Goal: Task Accomplishment & Management: Manage account settings

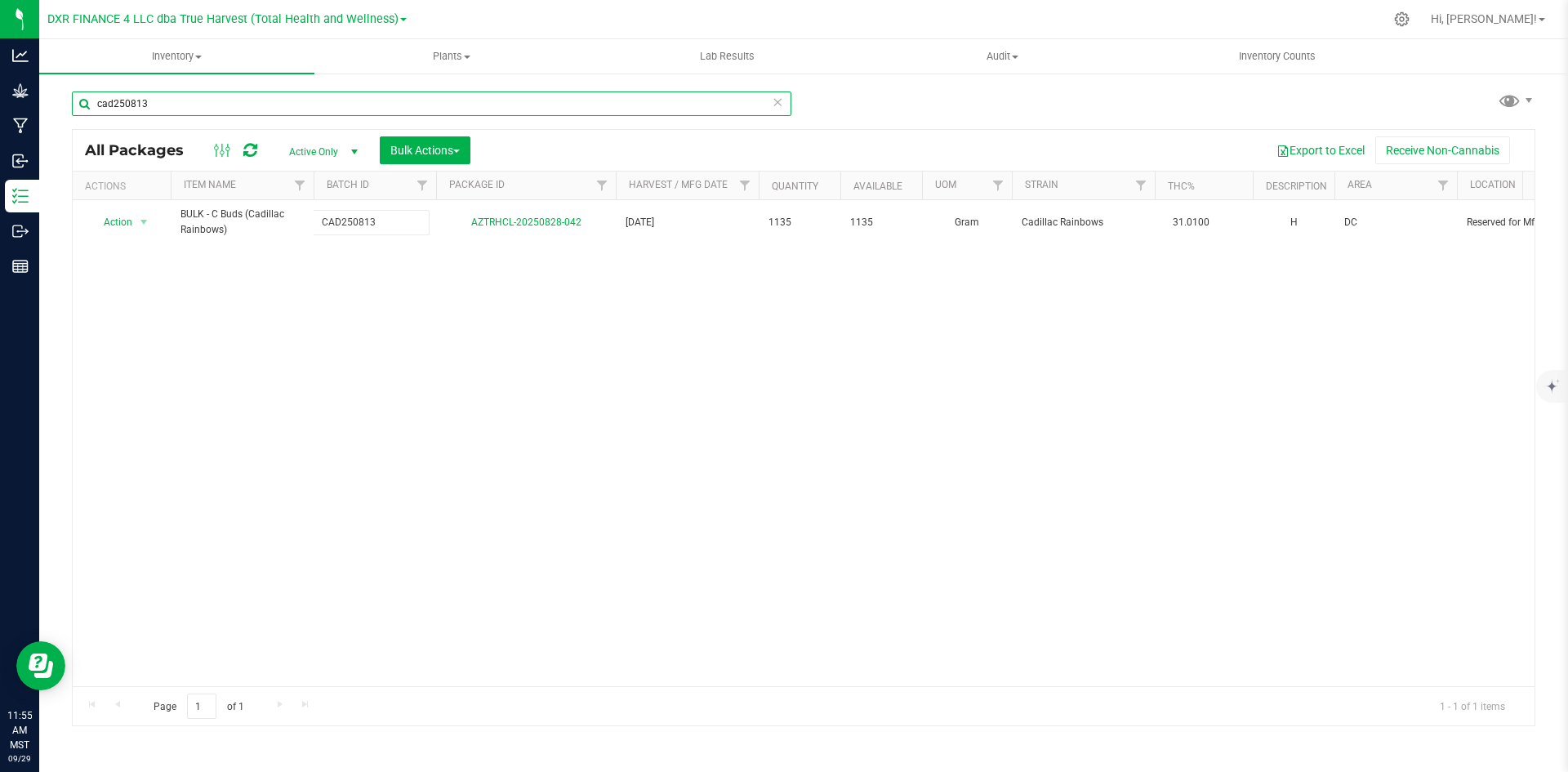
click at [788, 100] on input "cad250813" at bounding box center [431, 103] width 720 height 25
click at [766, 103] on input "cad250813" at bounding box center [431, 103] width 720 height 25
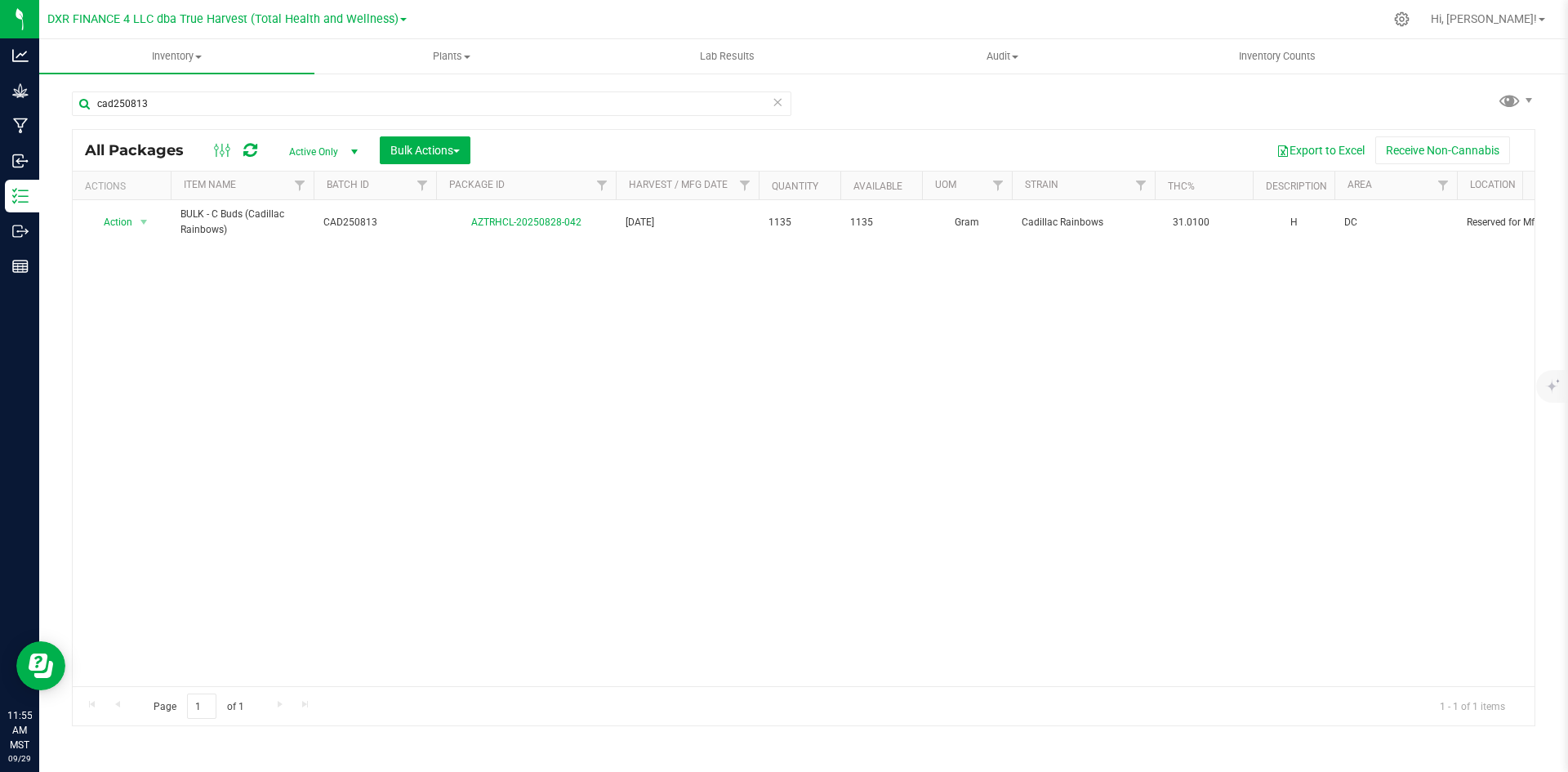
click at [778, 103] on icon at bounding box center [777, 101] width 11 height 20
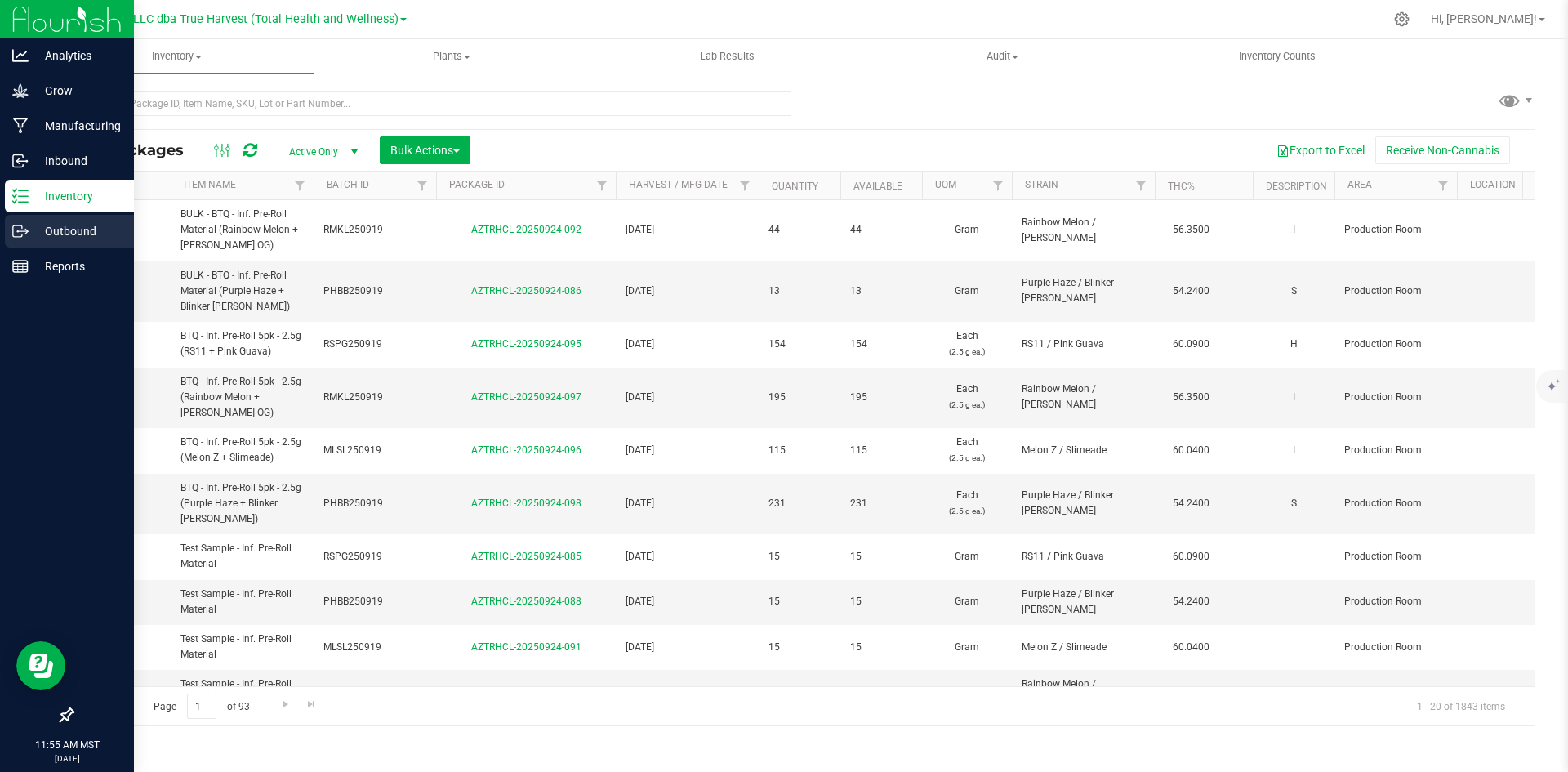
click at [25, 233] on icon at bounding box center [20, 230] width 16 height 16
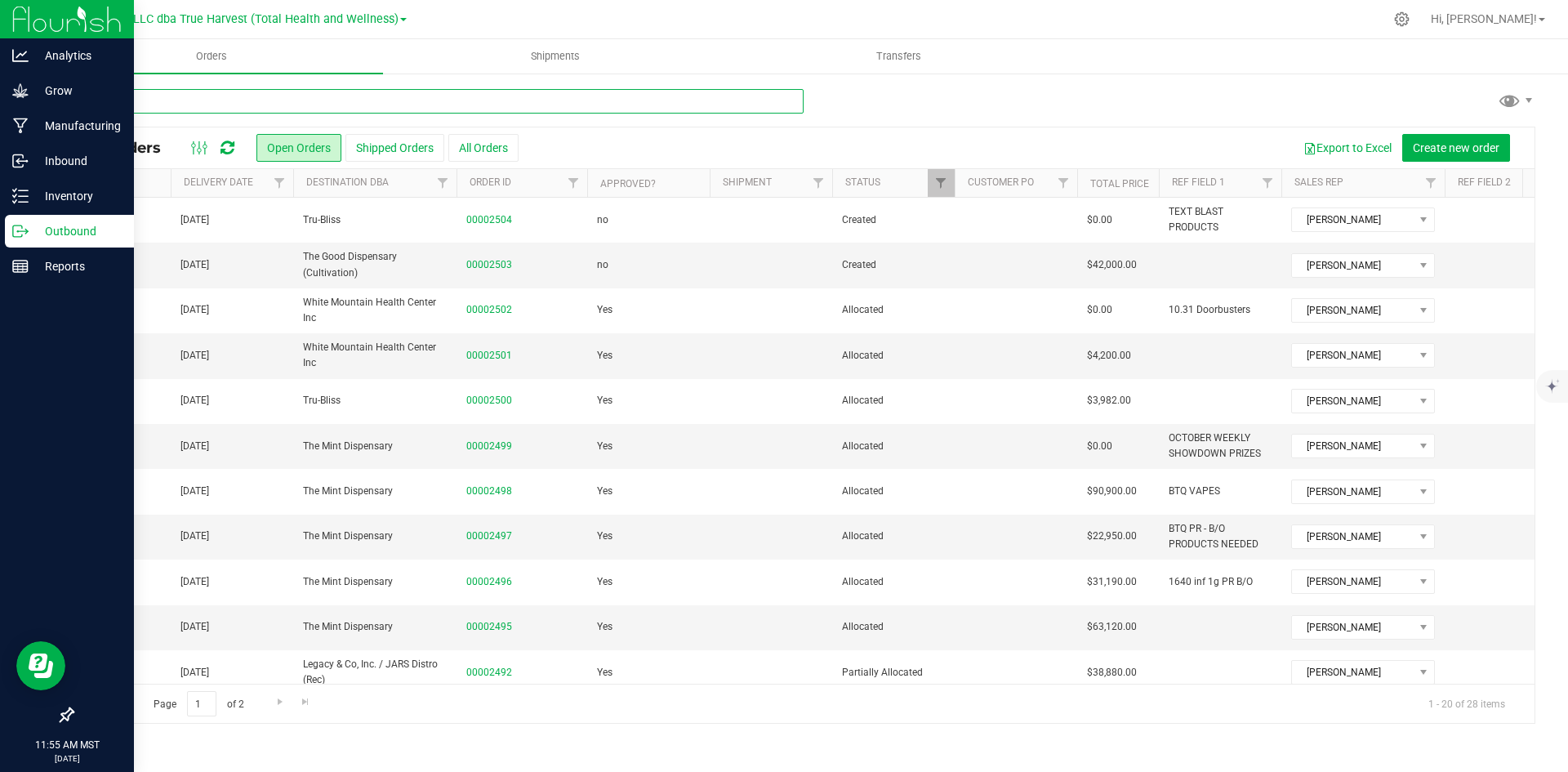
click at [392, 103] on input "text" at bounding box center [438, 101] width 732 height 25
type input "harvest"
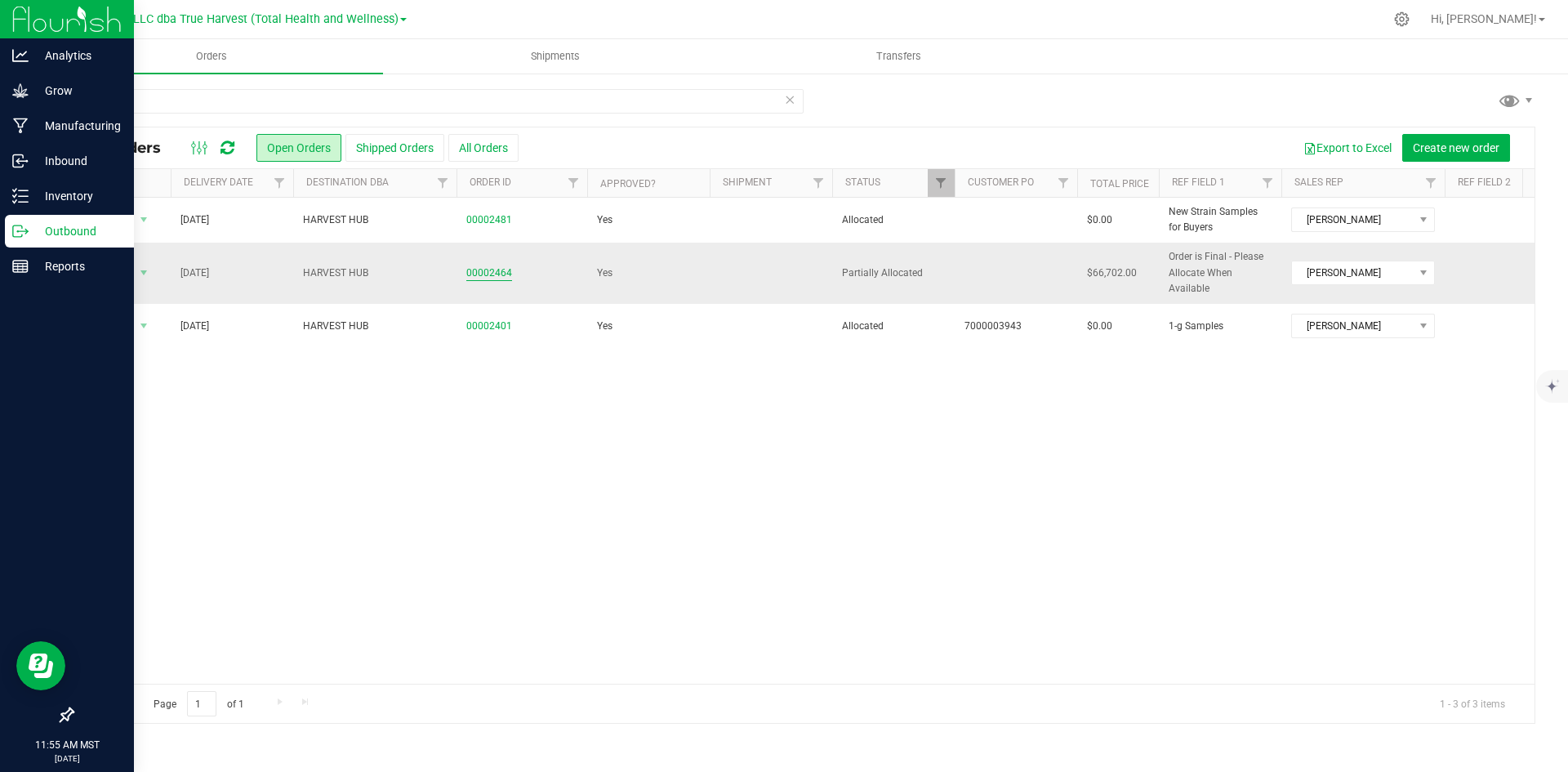
click at [483, 279] on link "00002464" at bounding box center [489, 273] width 46 height 15
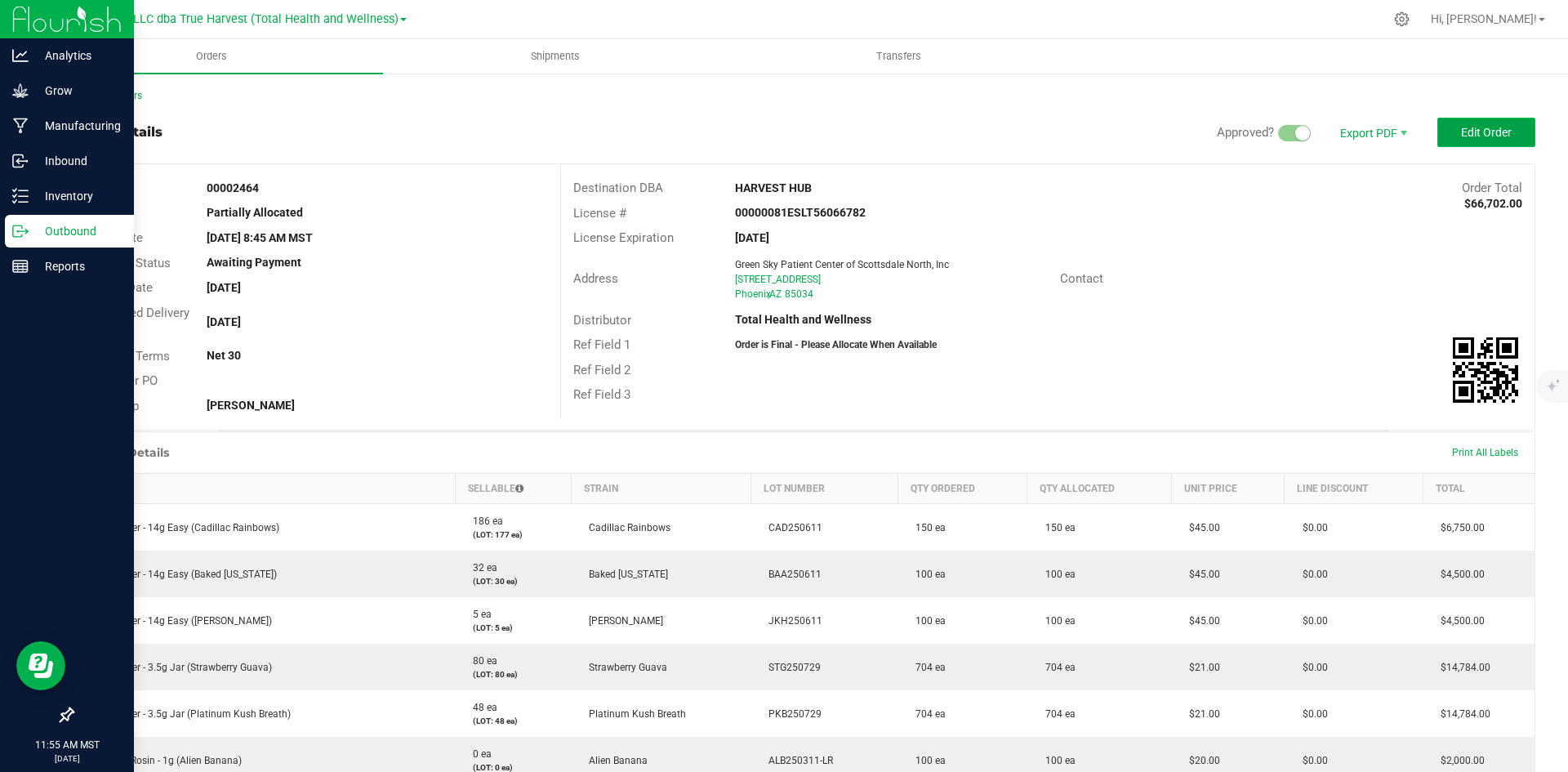
click at [1502, 127] on button "Edit Order" at bounding box center [1486, 132] width 98 height 29
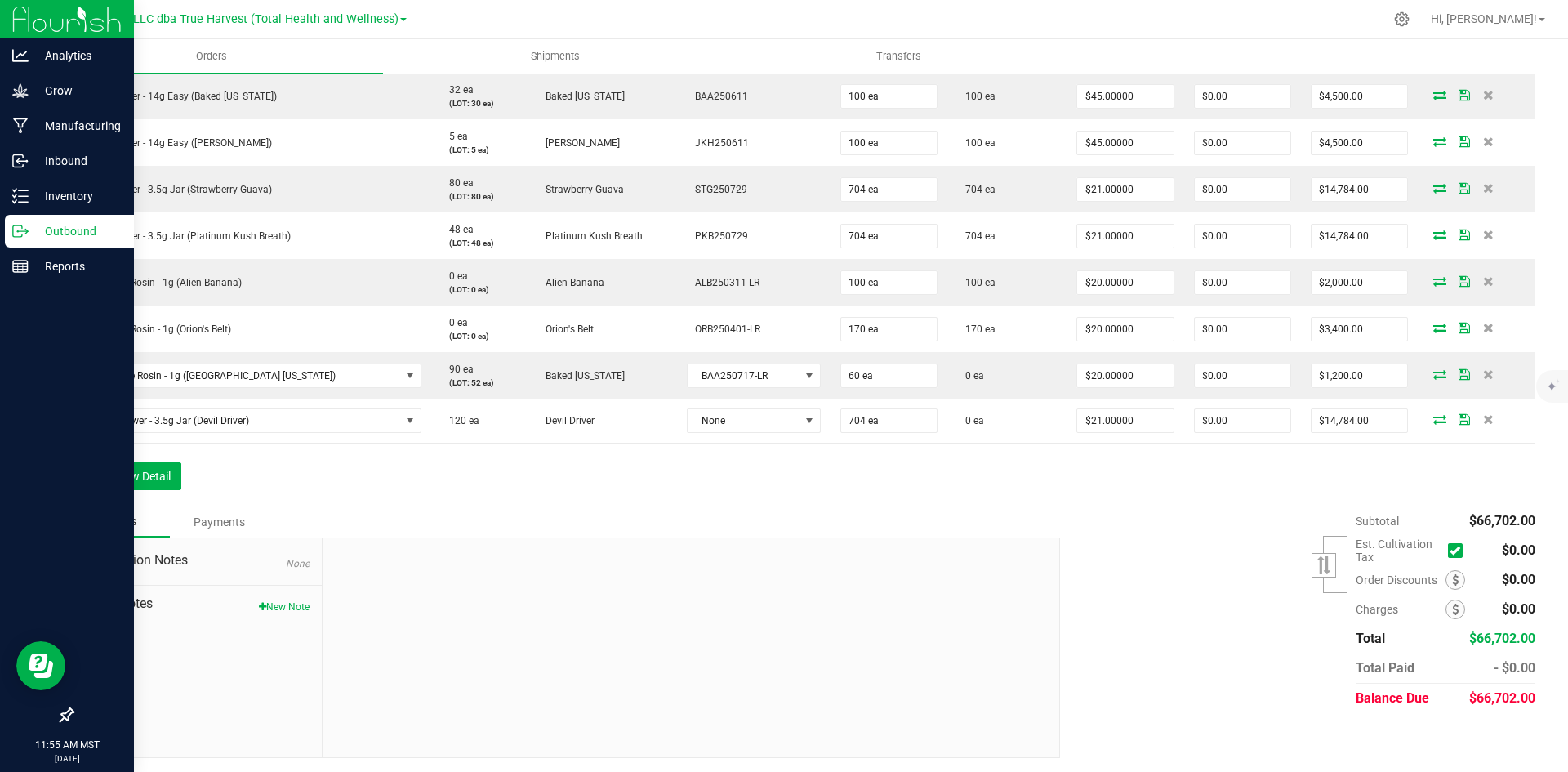
scroll to position [520, 0]
click at [168, 482] on button "Add New Detail" at bounding box center [126, 473] width 109 height 28
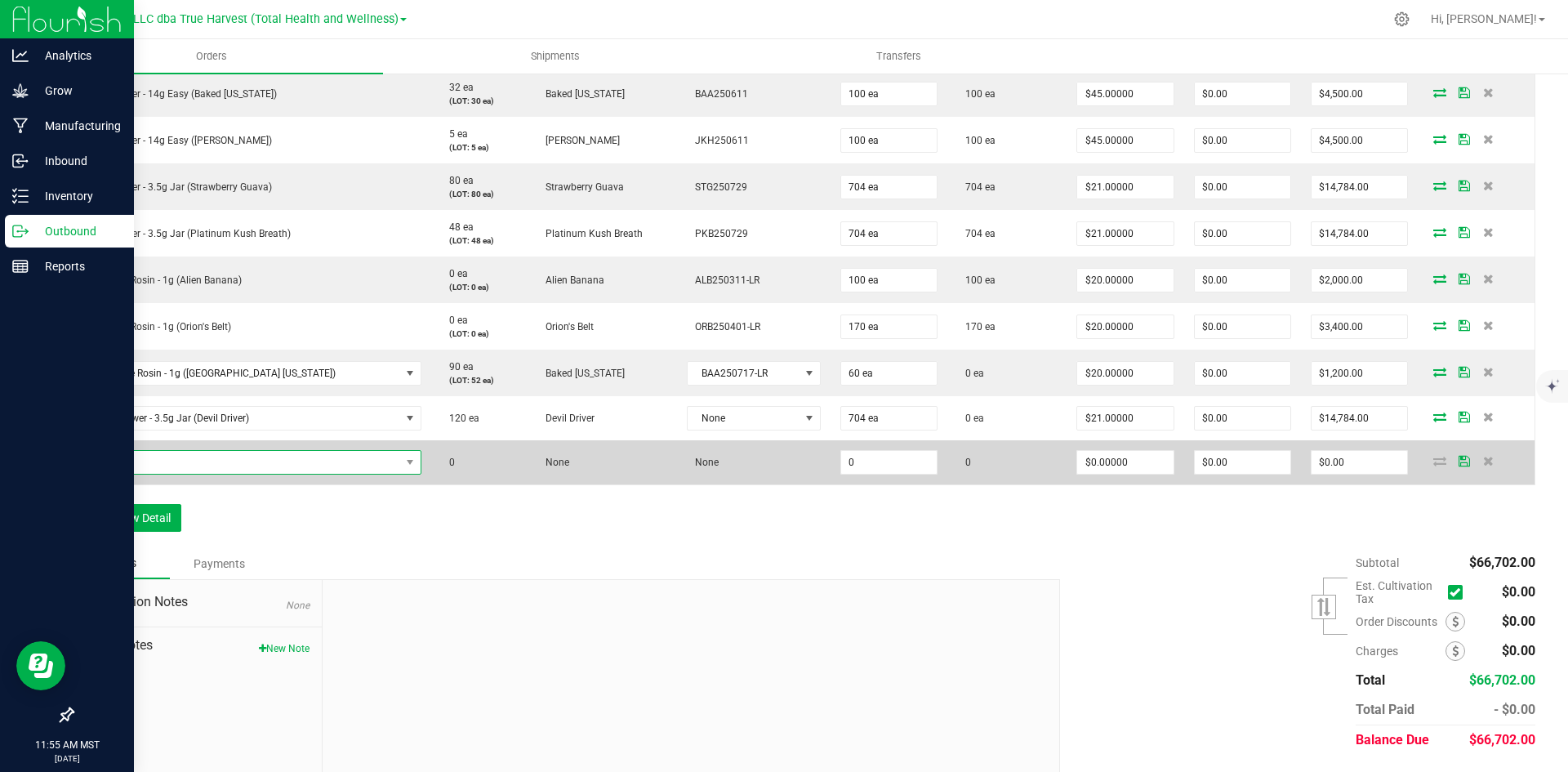
click at [236, 462] on span "NO DATA FOUND" at bounding box center [242, 462] width 316 height 23
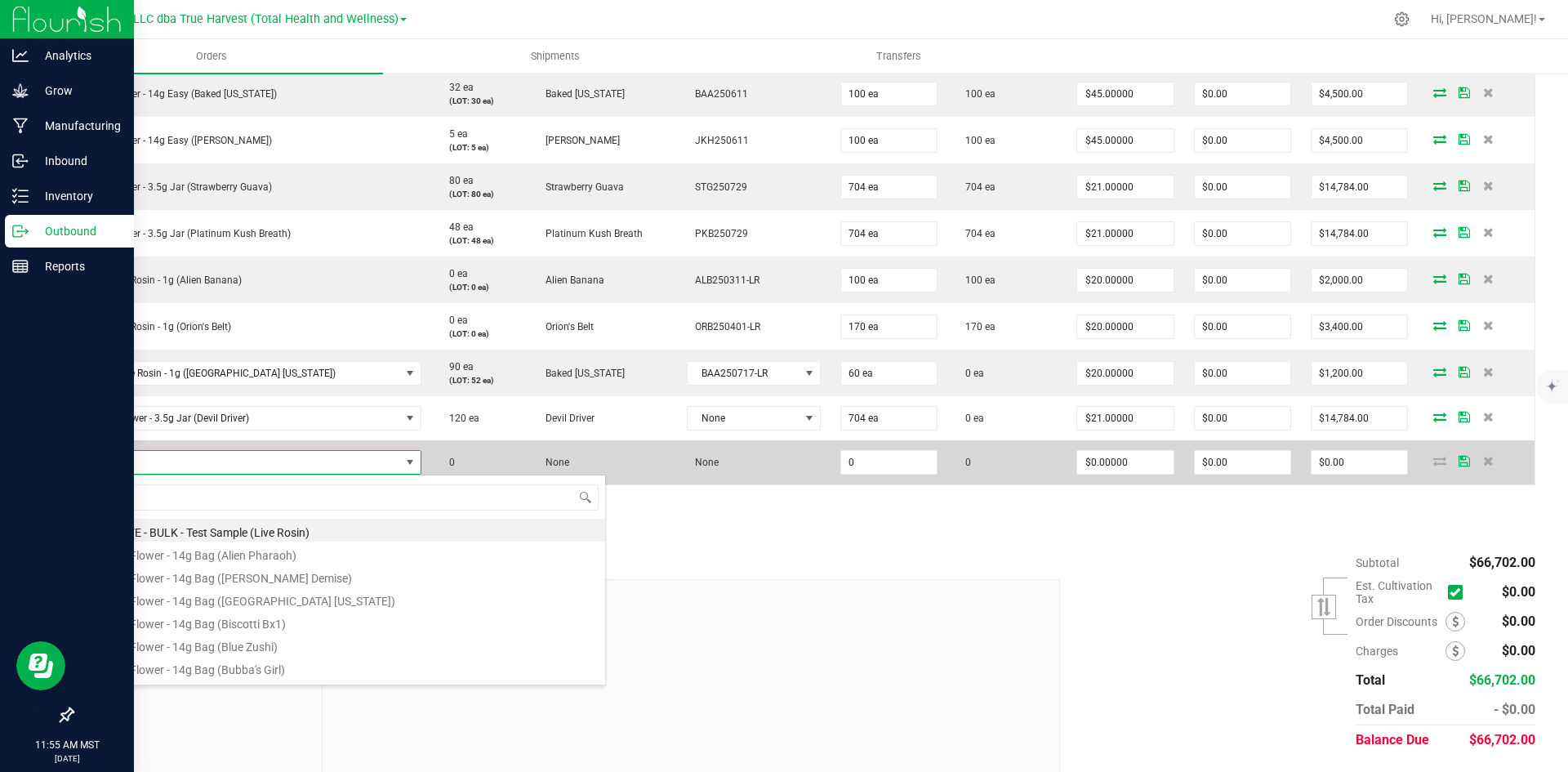
scroll to position [25, 261]
type input "sg - flower -"
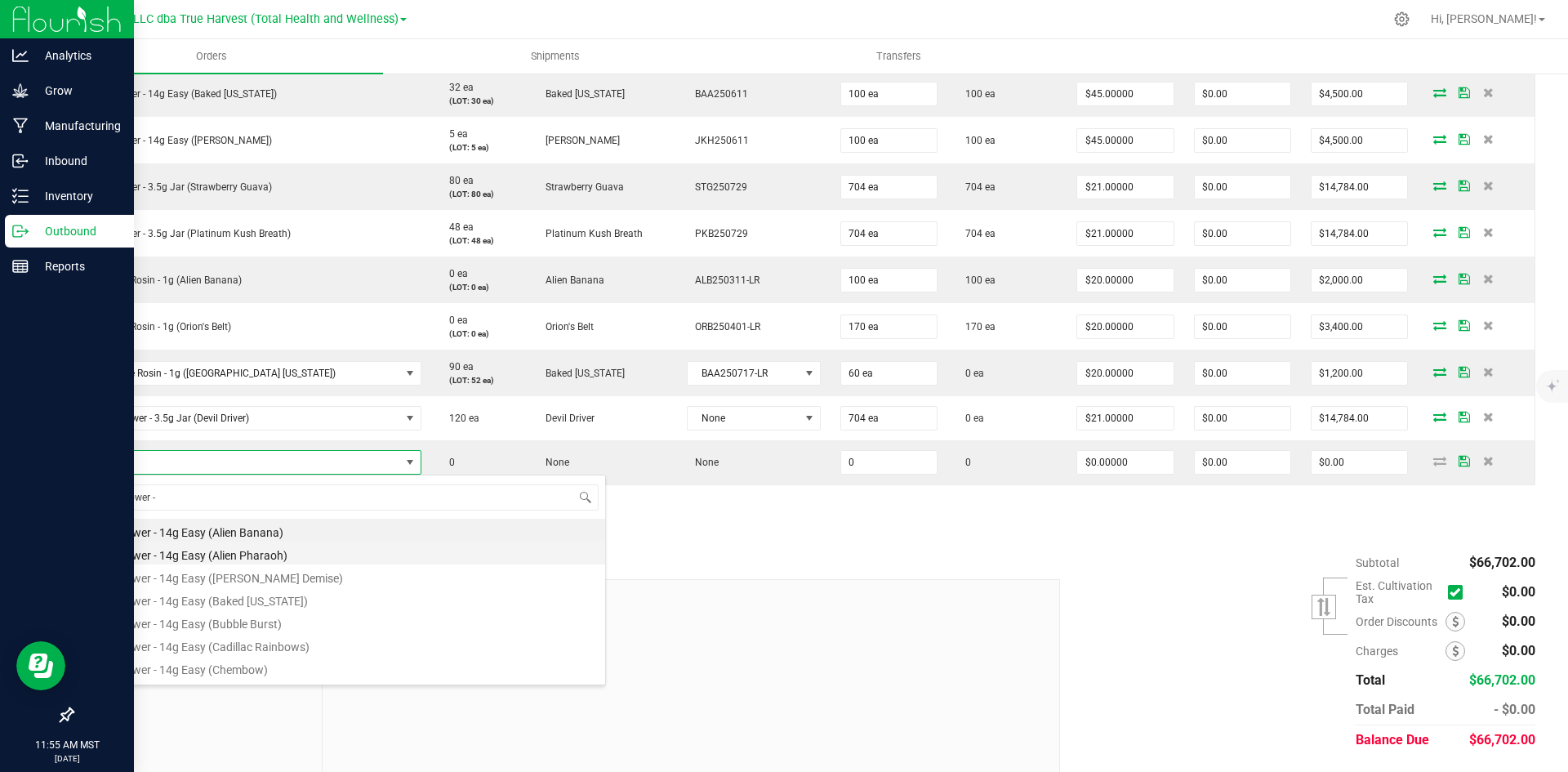
click at [324, 554] on li "SG - Flower - 14g Easy (Alien Pharaoh)" at bounding box center [344, 553] width 520 height 23
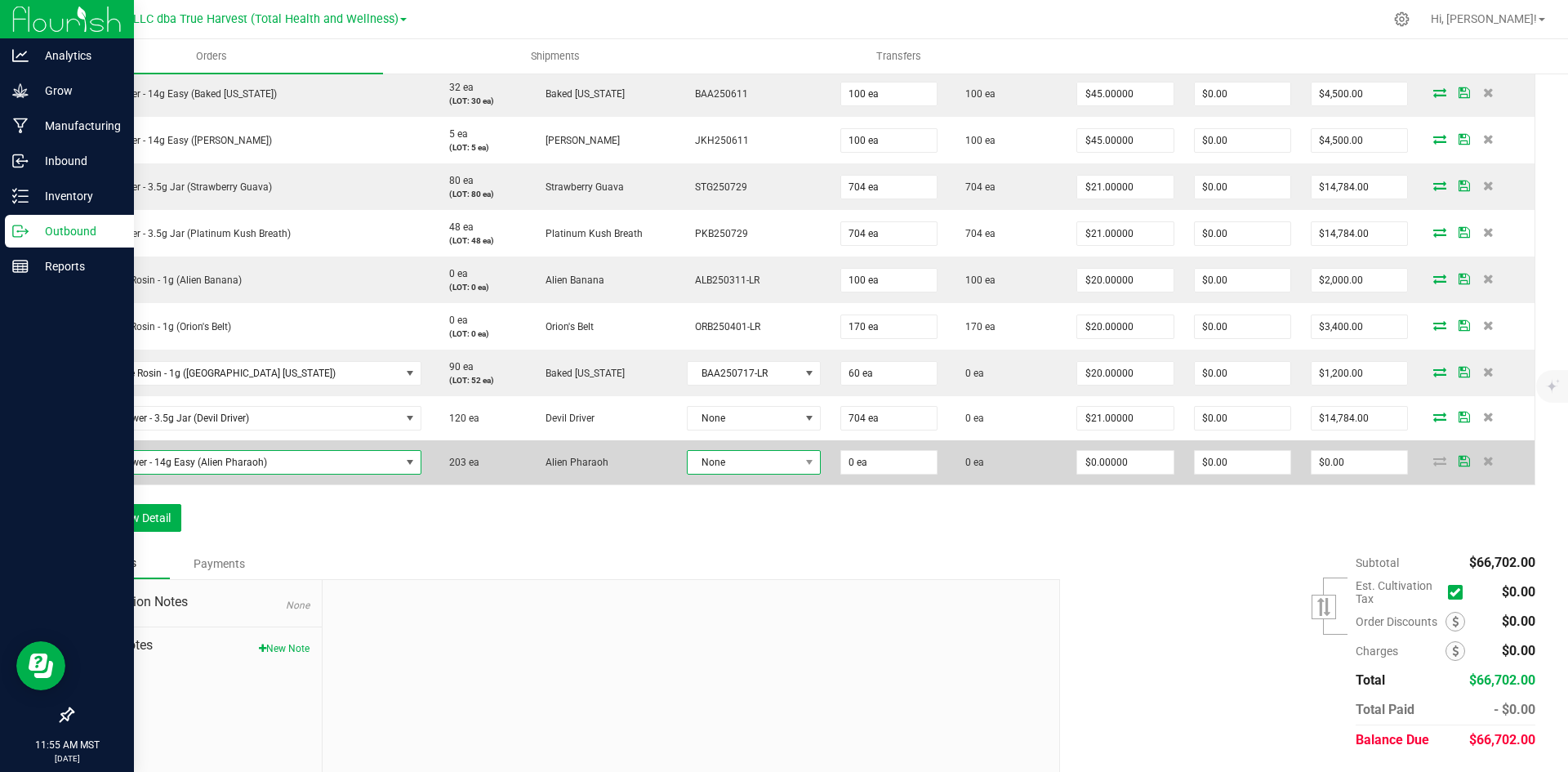
click at [693, 463] on span "None" at bounding box center [743, 462] width 112 height 23
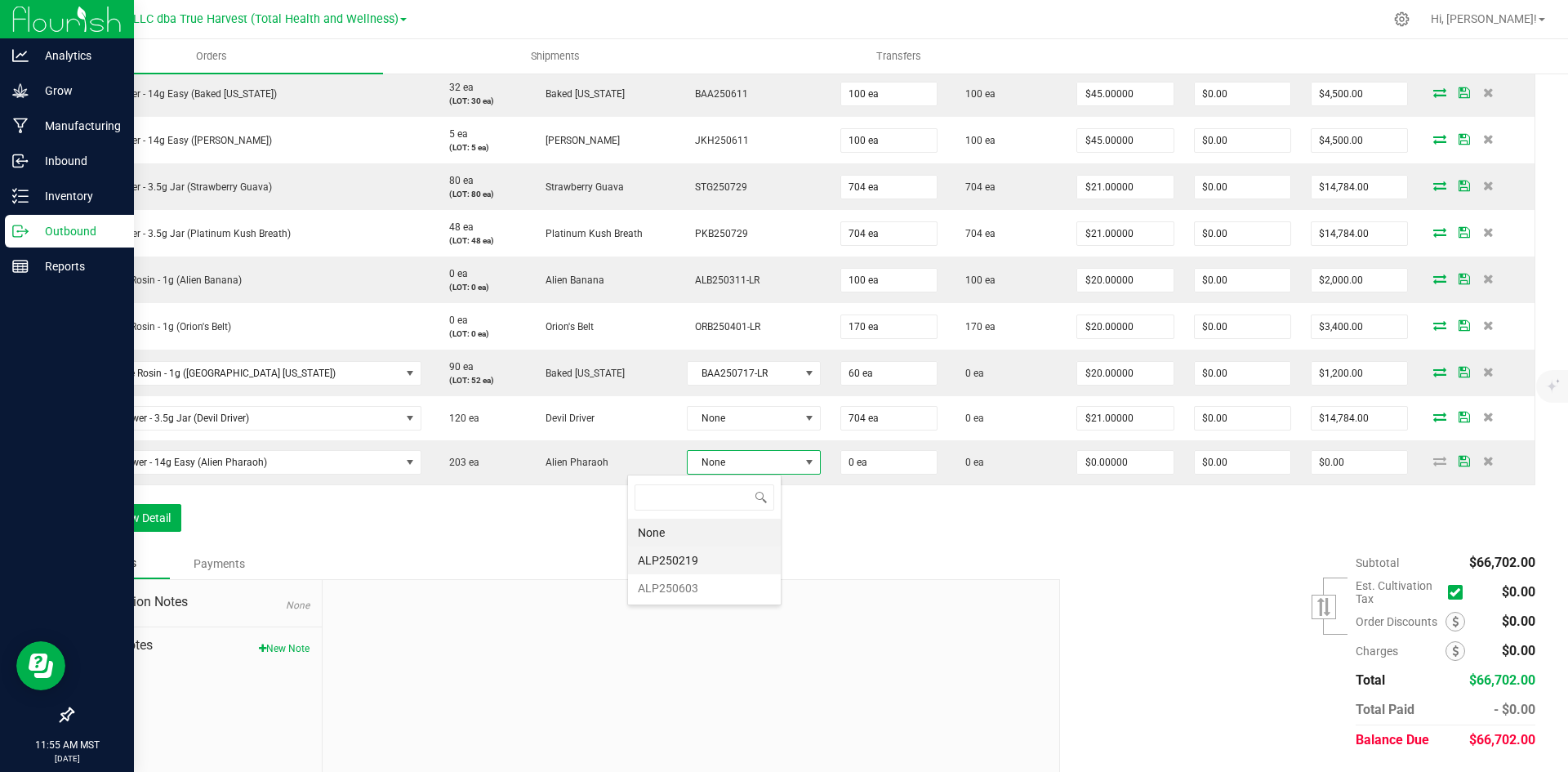
scroll to position [25, 142]
click at [718, 593] on li "ALP250603" at bounding box center [703, 587] width 153 height 28
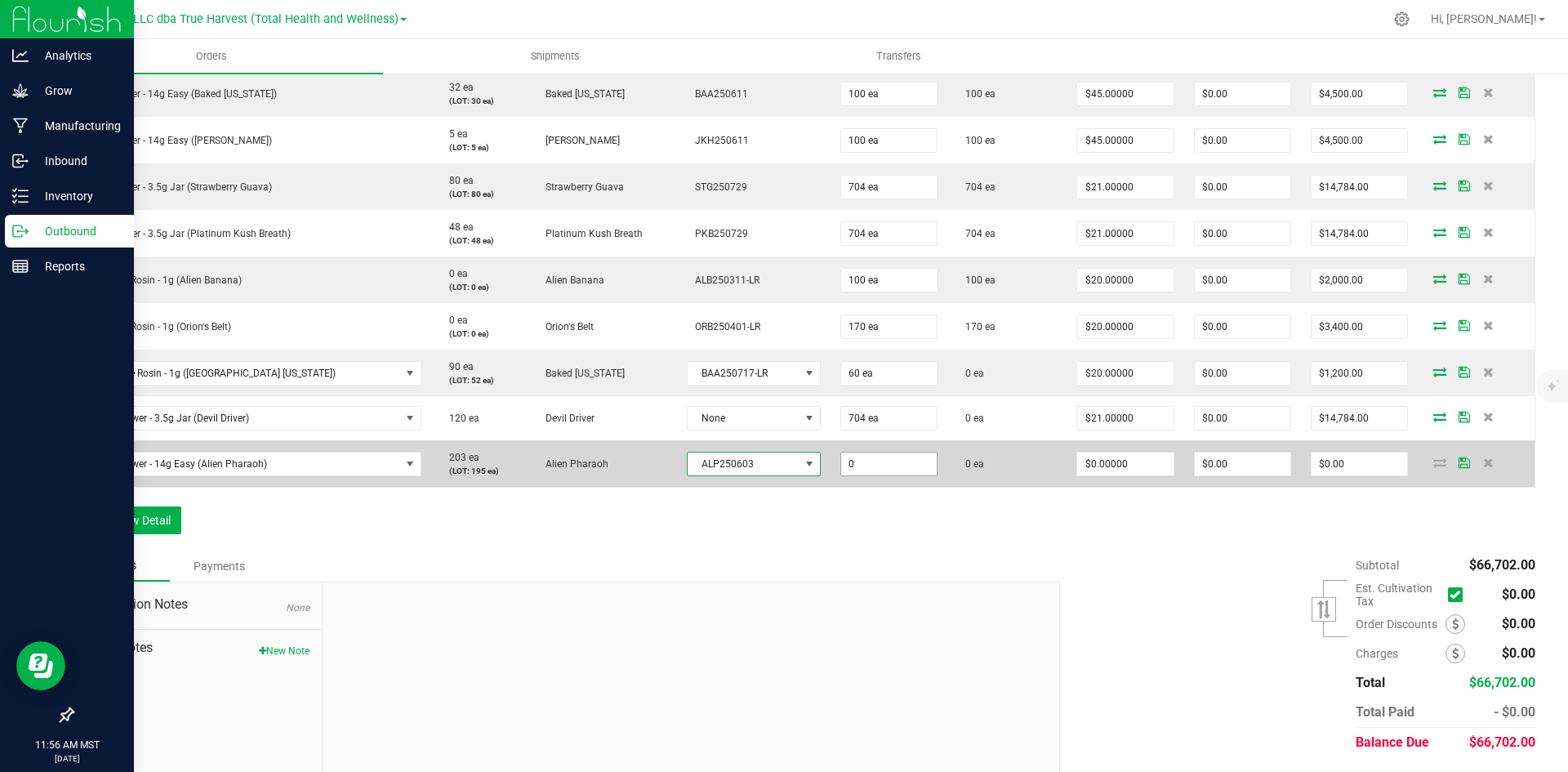
click at [841, 455] on input "0" at bounding box center [888, 464] width 96 height 23
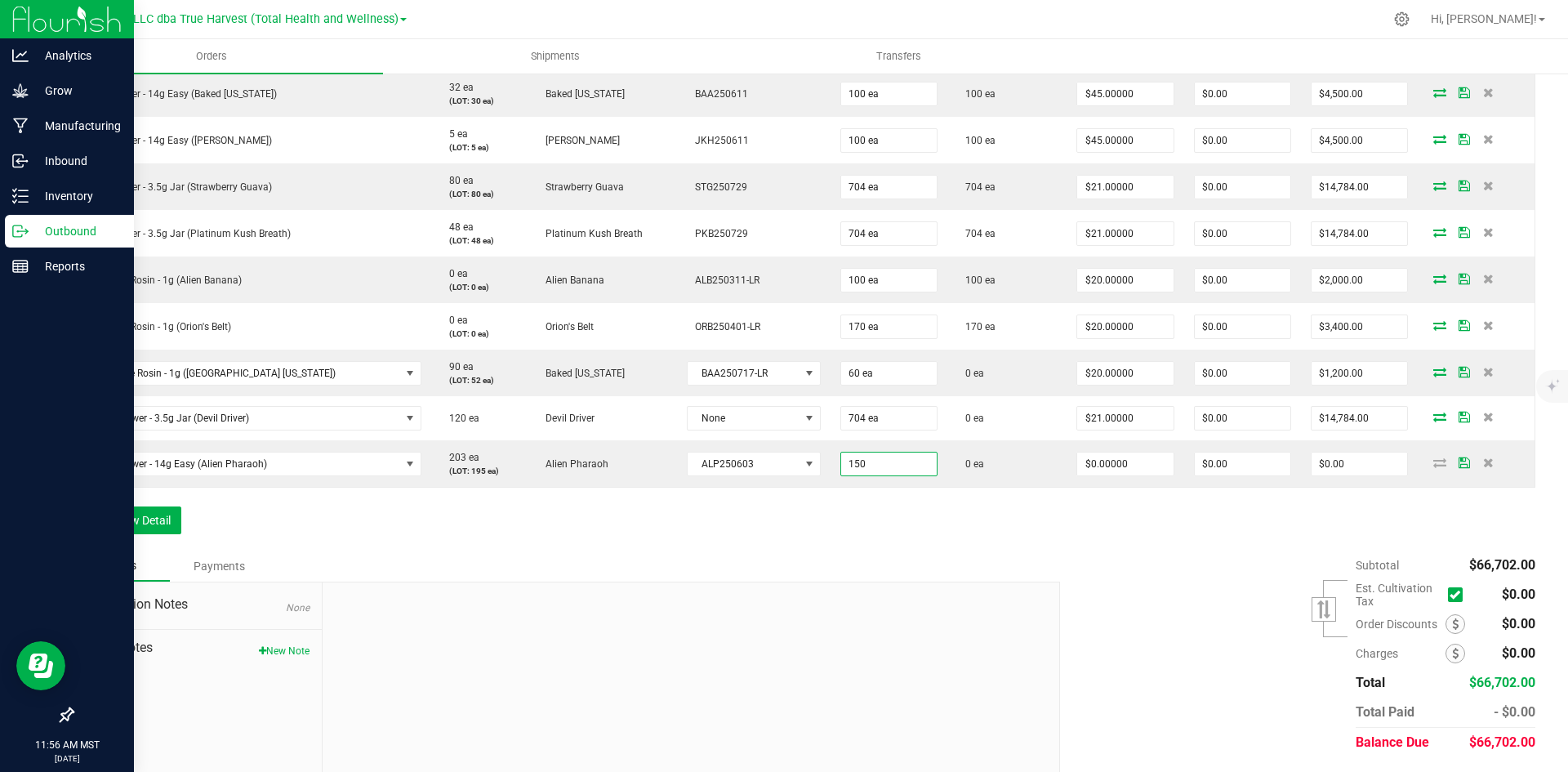
type input "150 ea"
click at [886, 530] on div "Order Details Print All Labels Item Sellable Strain Lot Number Qty Ordered Qty …" at bounding box center [803, 250] width 1463 height 599
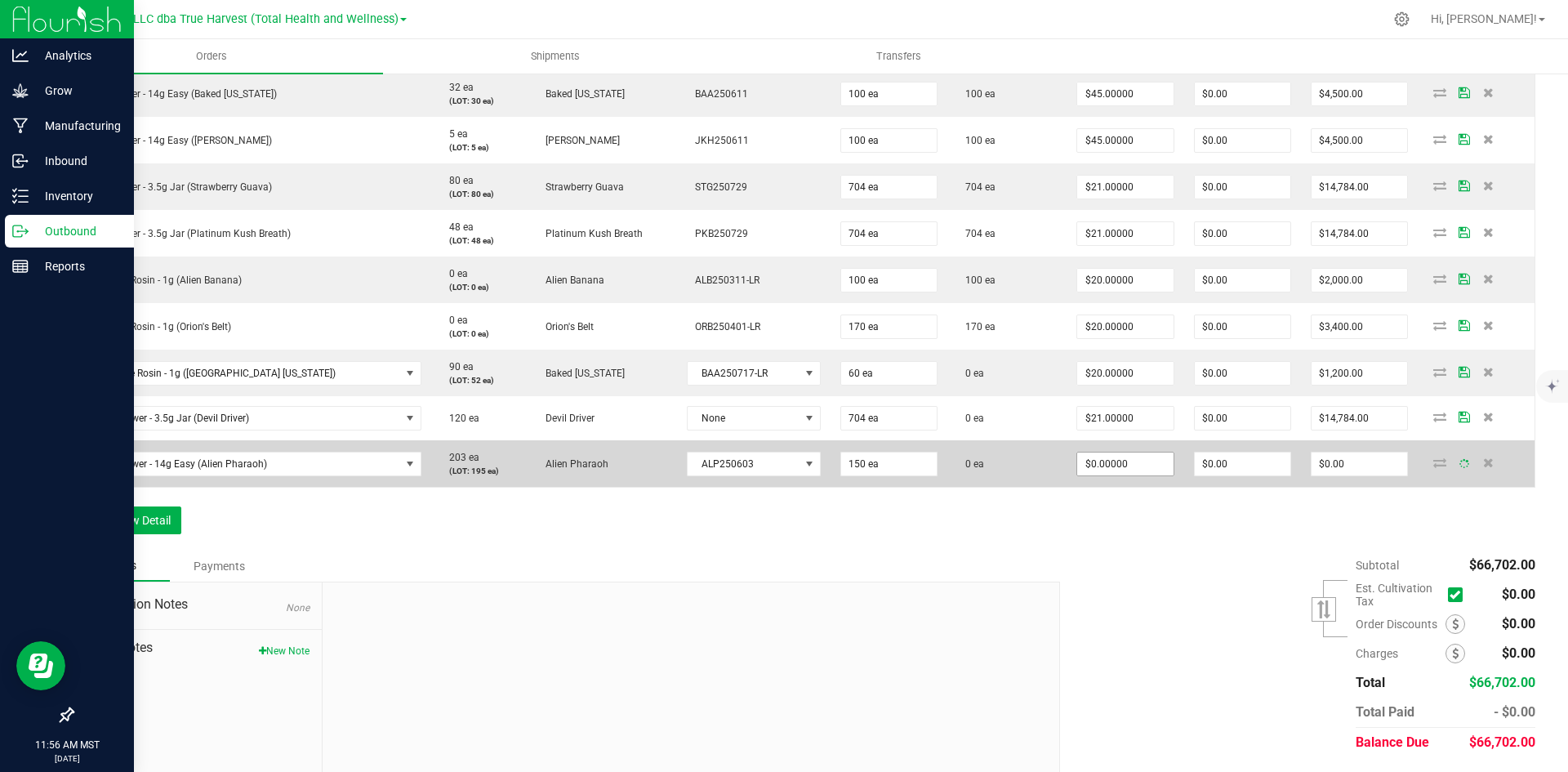
type input "0"
click at [1079, 458] on input "0" at bounding box center [1124, 464] width 96 height 23
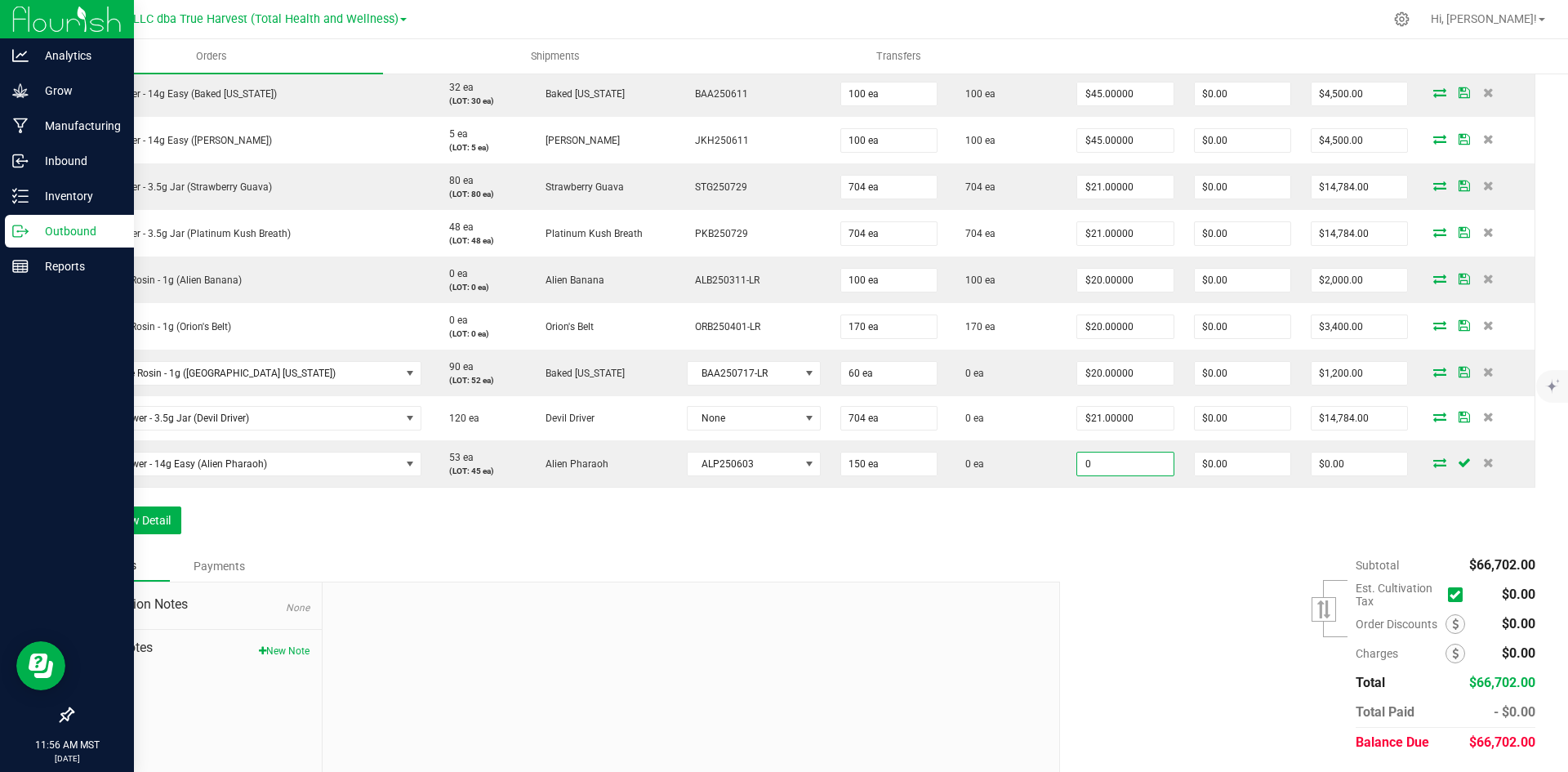
click at [1077, 466] on input "0" at bounding box center [1124, 464] width 96 height 23
type input "$45.00000"
type input "$6,750.00"
click at [1048, 580] on div "Subtotal $66,702.00 Est. Cultivation Tax" at bounding box center [1291, 654] width 487 height 207
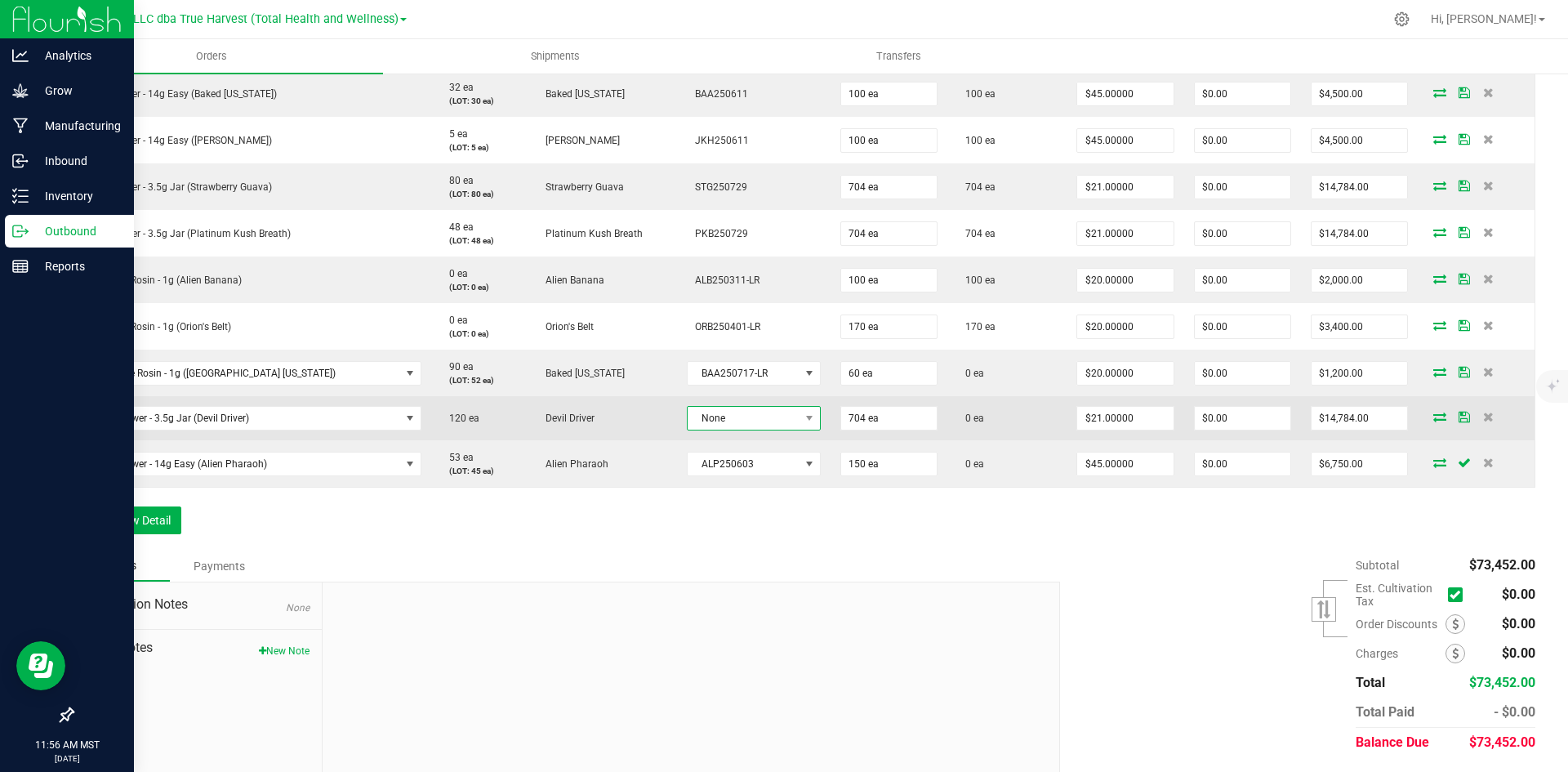
click at [701, 423] on span "None" at bounding box center [743, 418] width 112 height 23
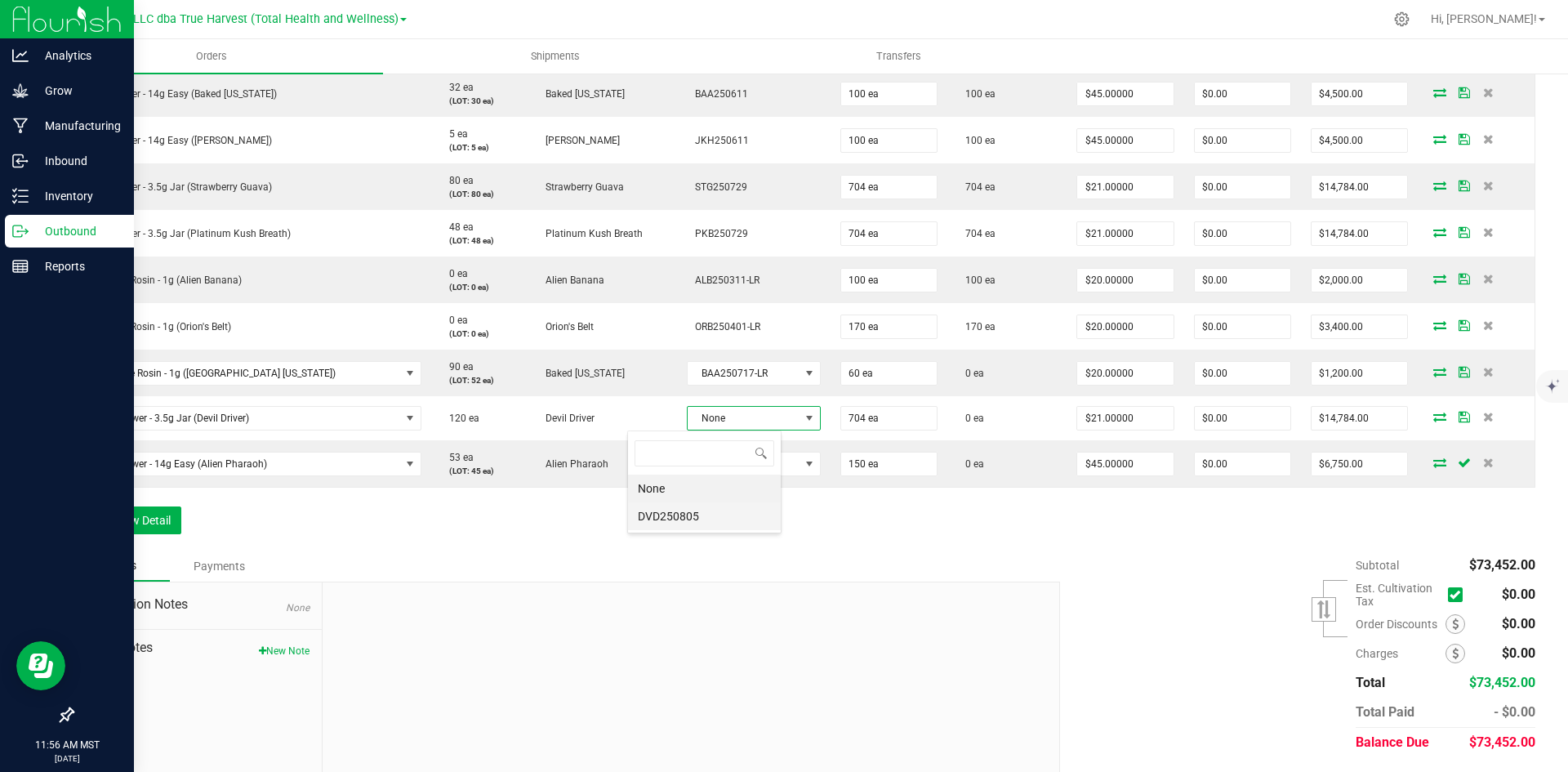
click at [719, 515] on li "DVD250805" at bounding box center [703, 516] width 153 height 28
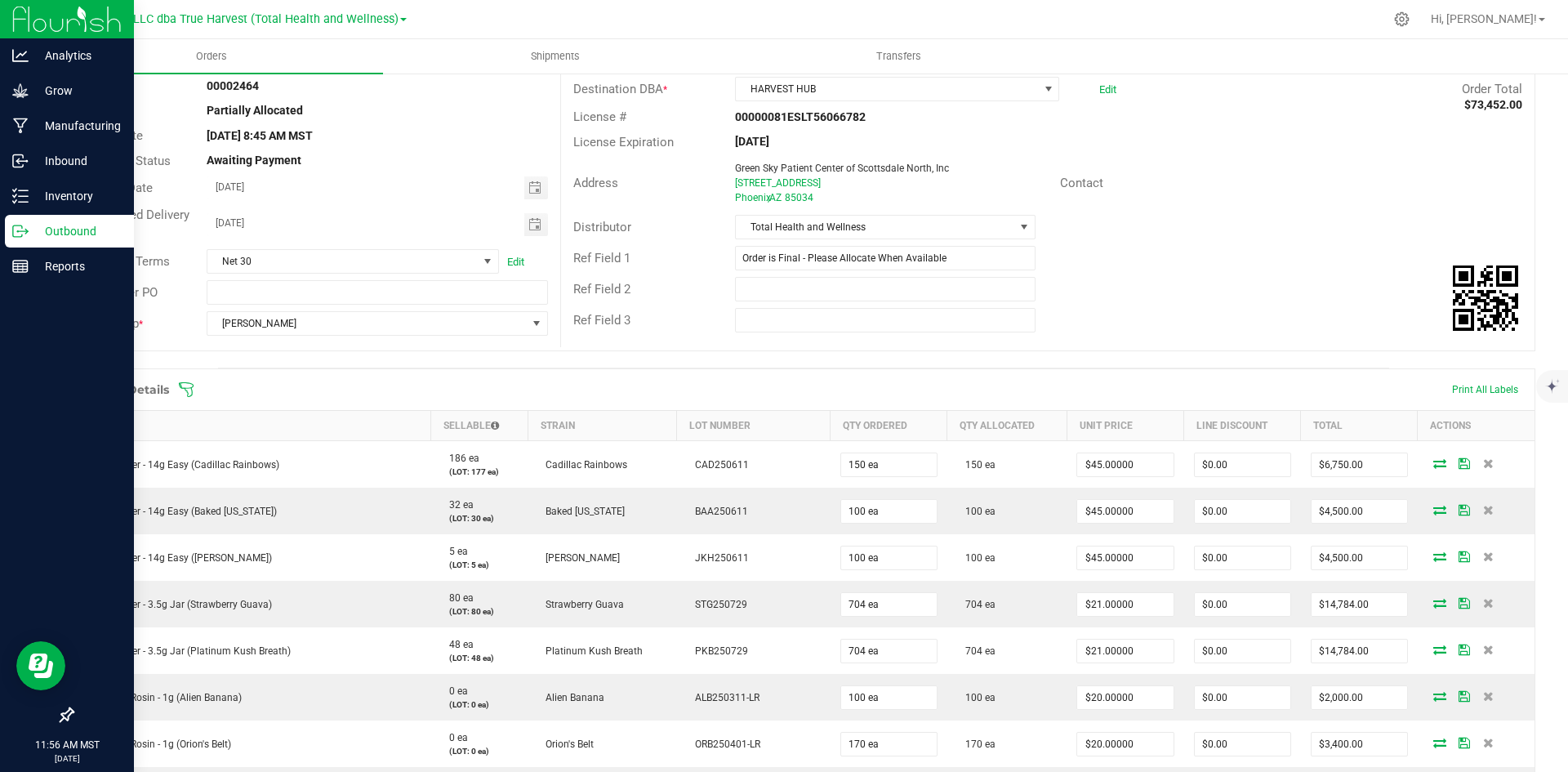
scroll to position [0, 0]
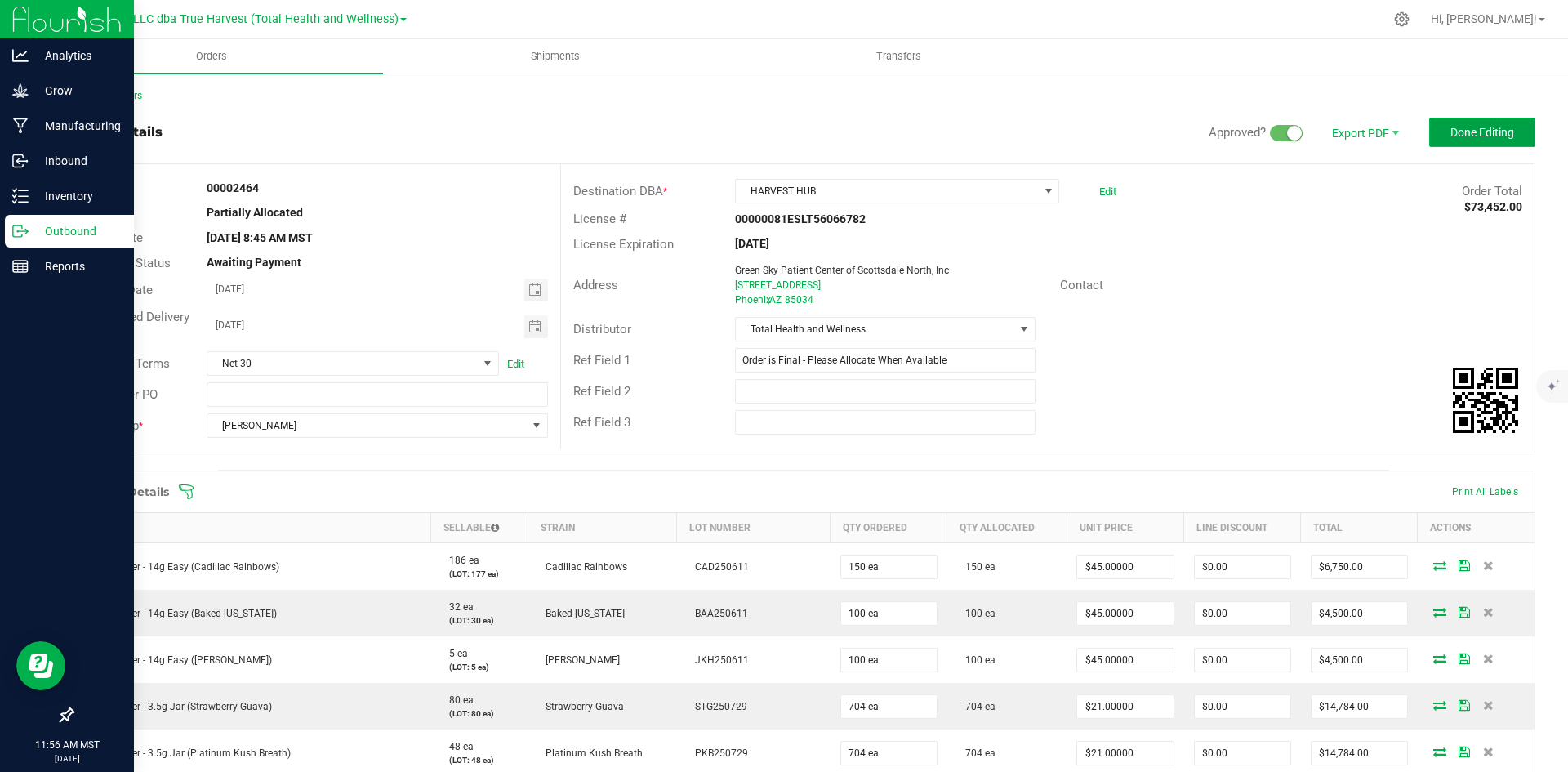
click at [1474, 135] on span "Done Editing" at bounding box center [1482, 133] width 64 height 13
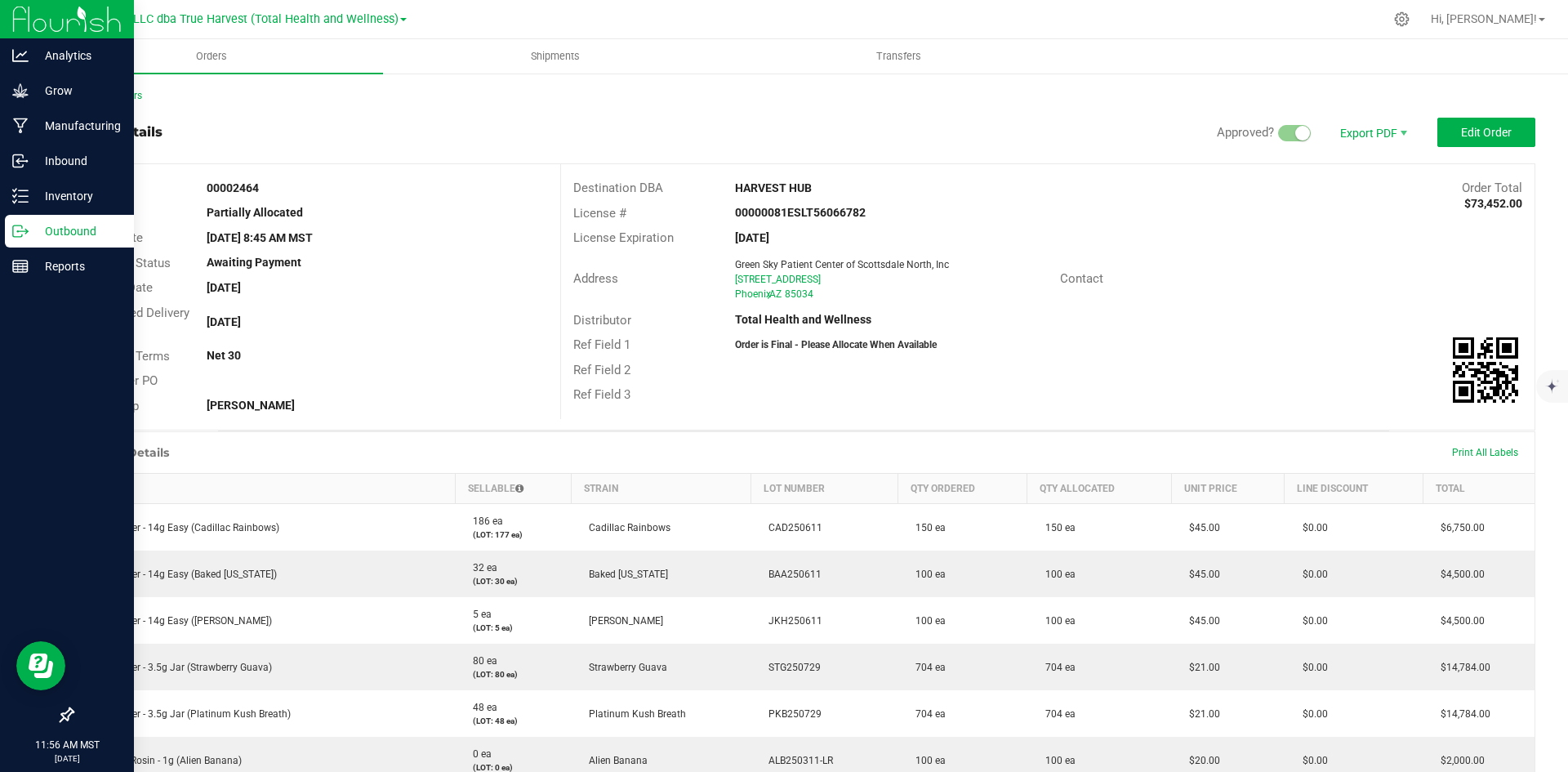
click at [243, 181] on strong "00002464" at bounding box center [232, 188] width 52 height 13
click at [245, 191] on strong "00002464" at bounding box center [232, 188] width 52 height 13
copy strong "00002464"
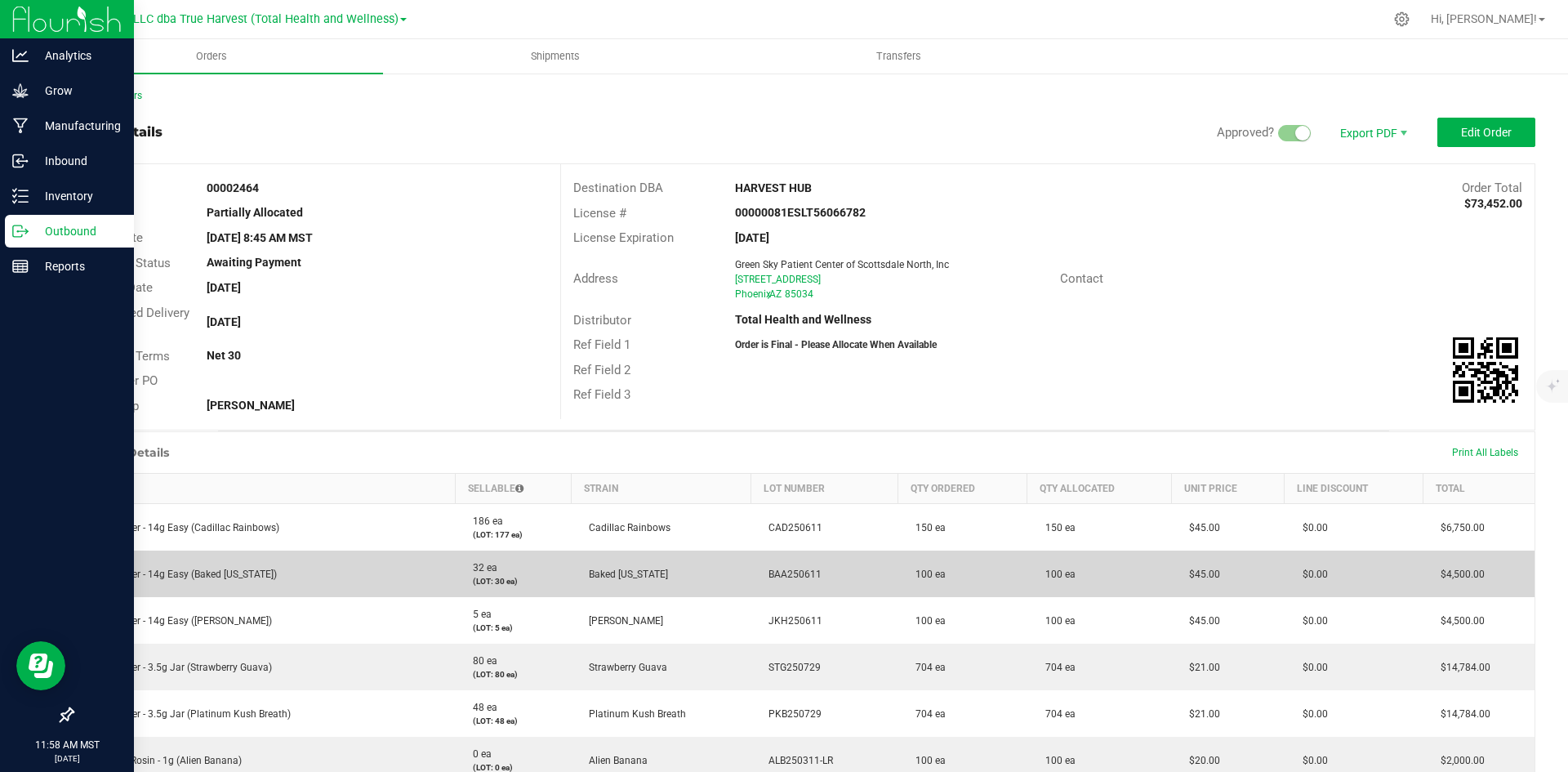
scroll to position [409, 0]
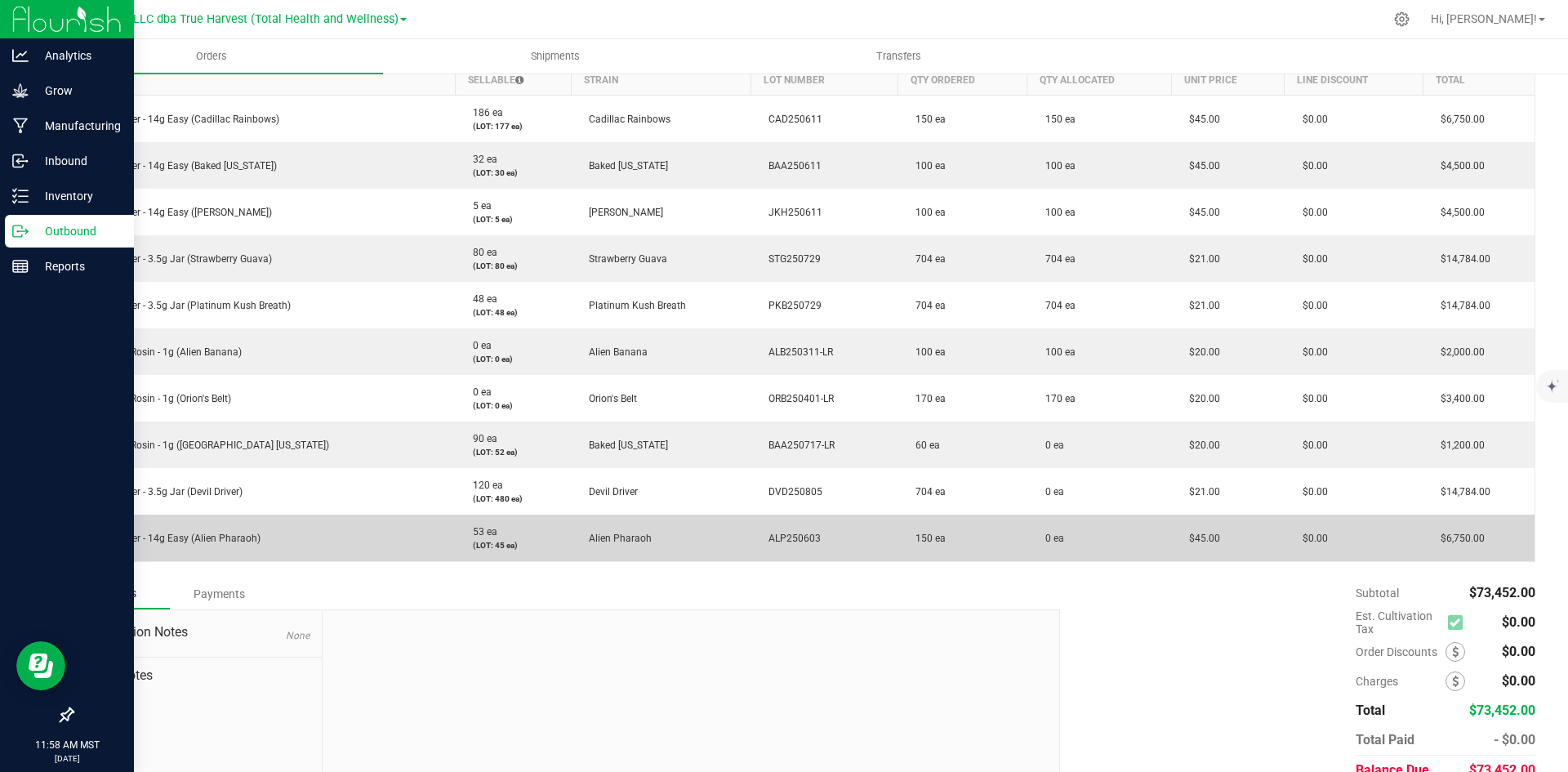
click at [762, 535] on span "ALP250603" at bounding box center [791, 539] width 61 height 11
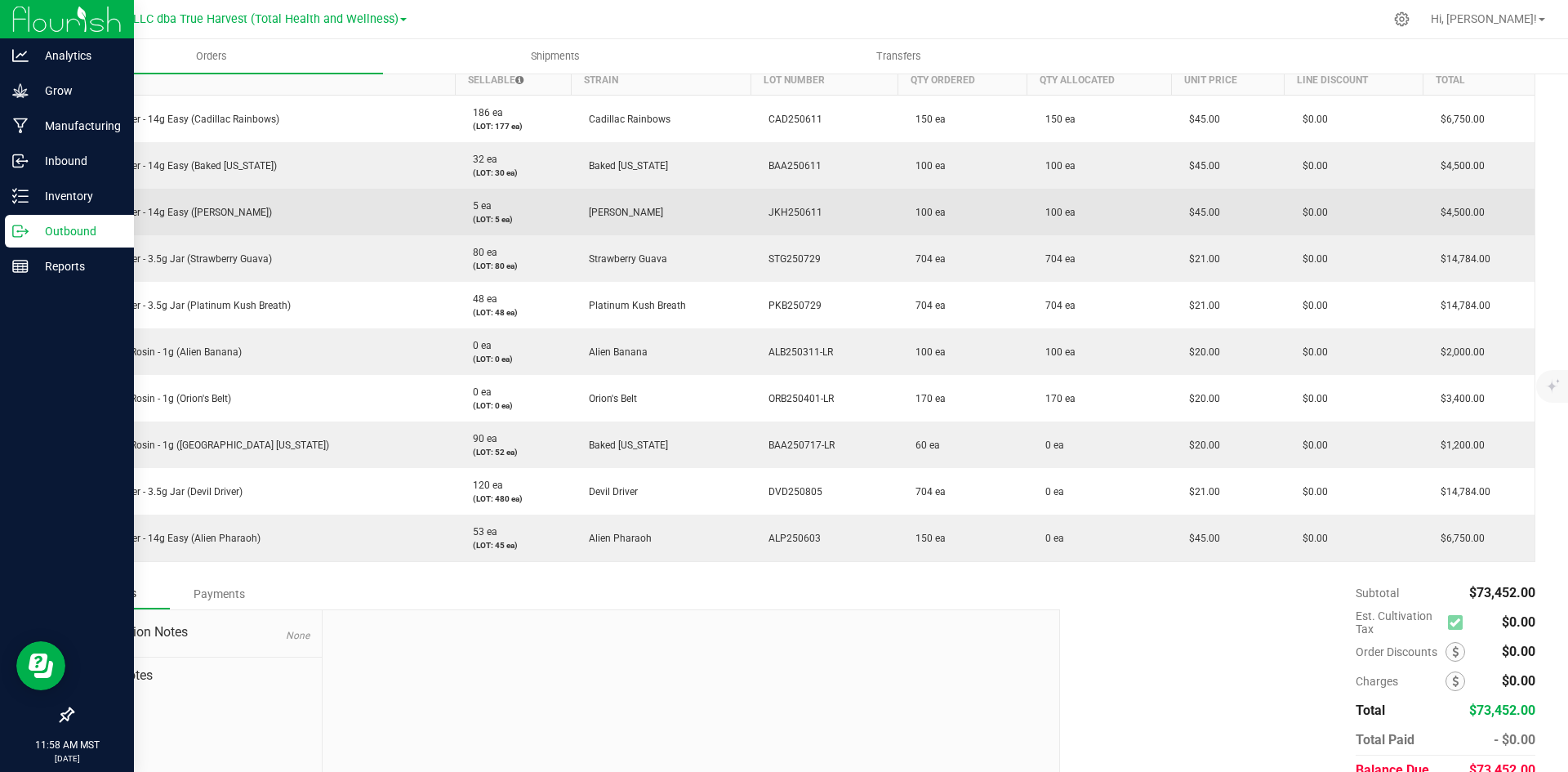
copy span "ALP250603"
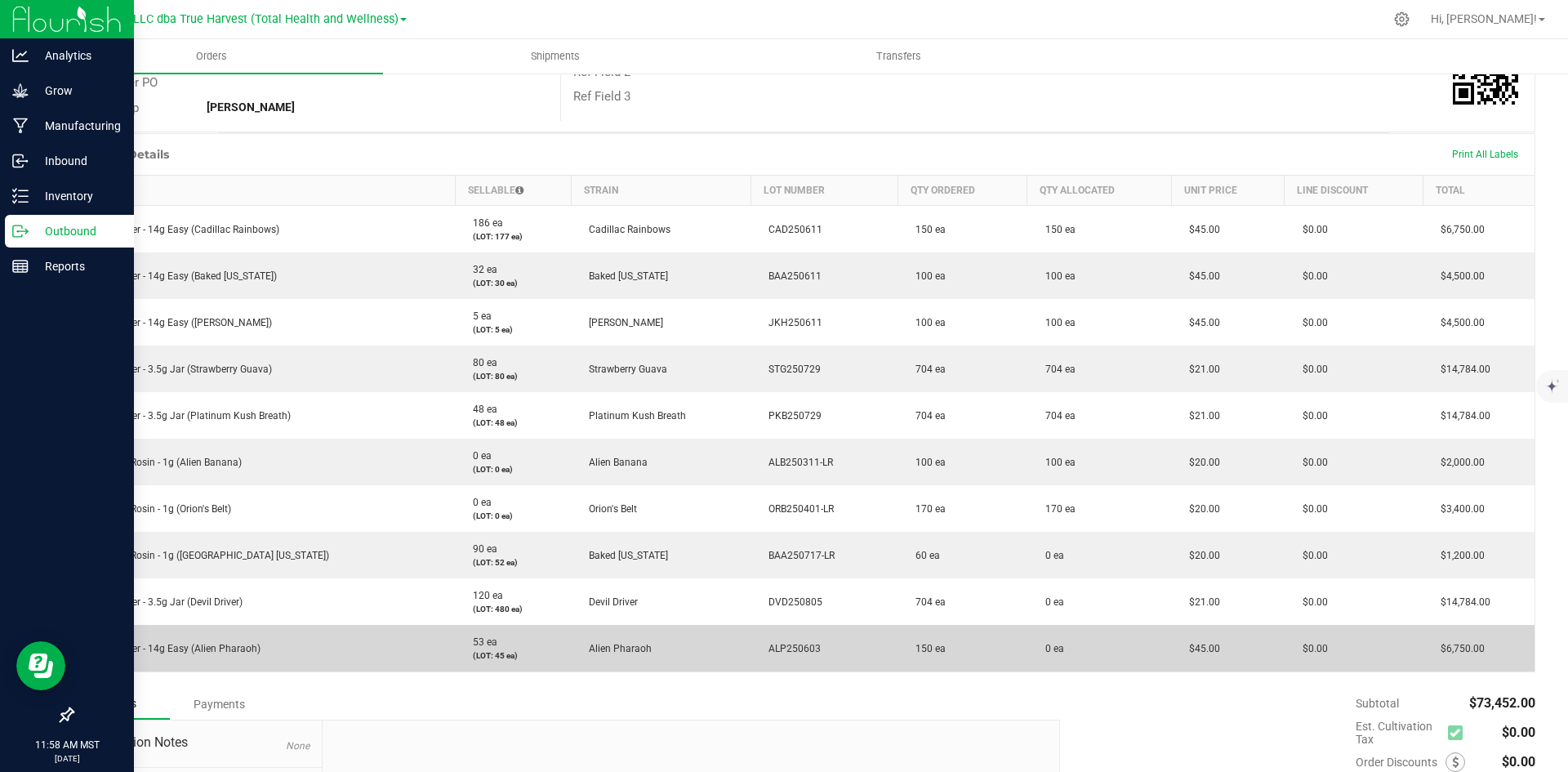
scroll to position [0, 0]
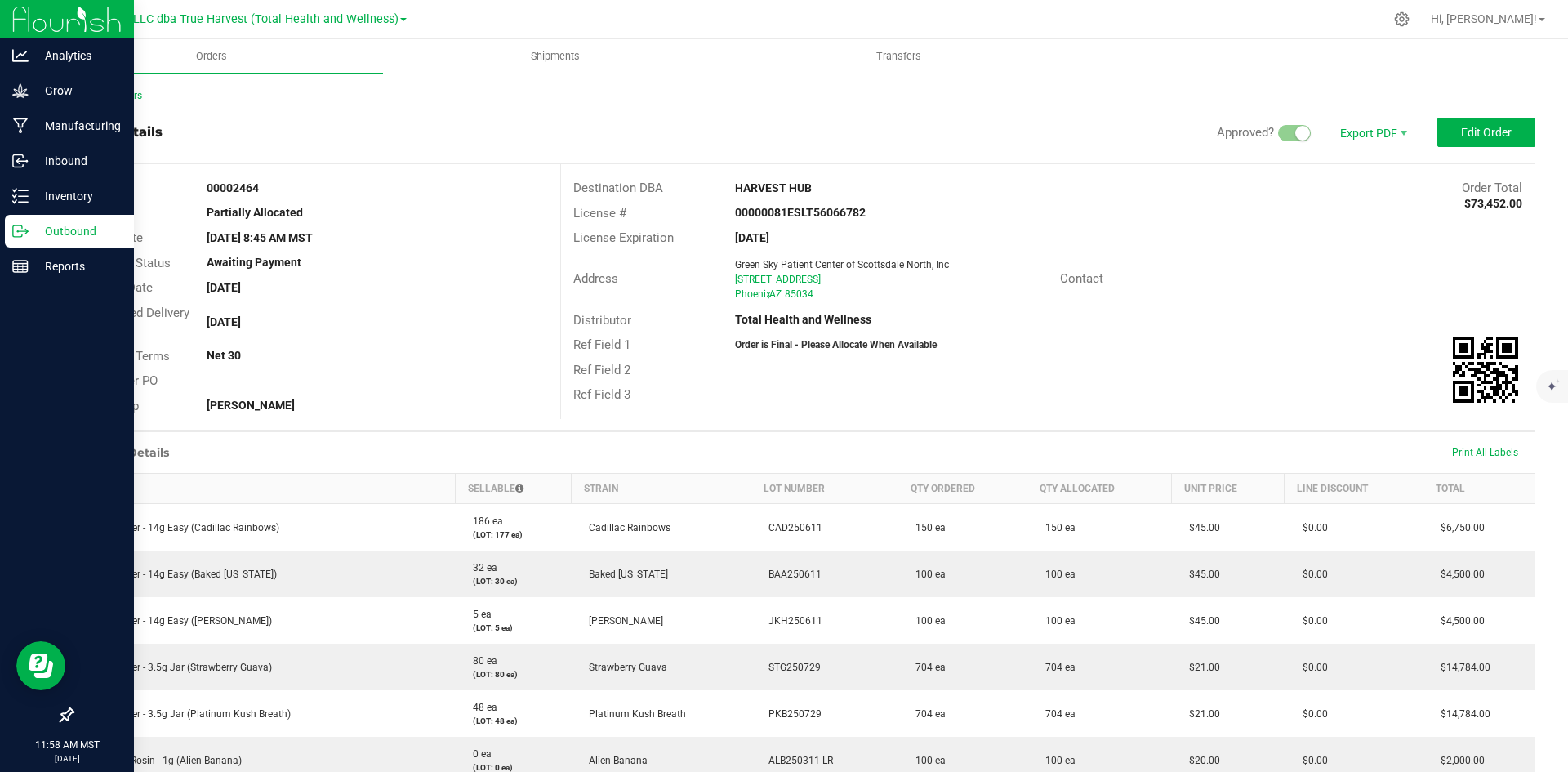
click at [86, 94] on link "Back to Orders" at bounding box center [107, 96] width 70 height 11
